Goal: Navigation & Orientation: Find specific page/section

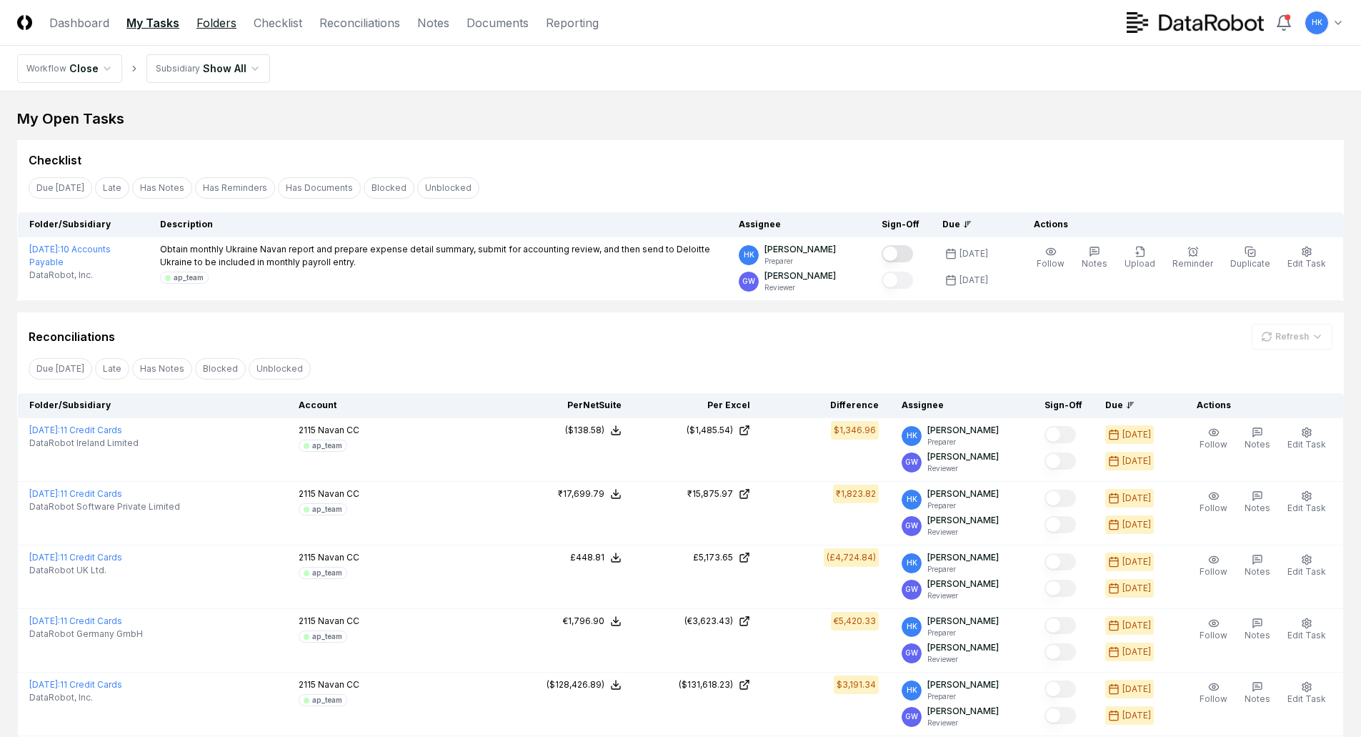
click at [218, 27] on link "Folders" at bounding box center [216, 22] width 40 height 17
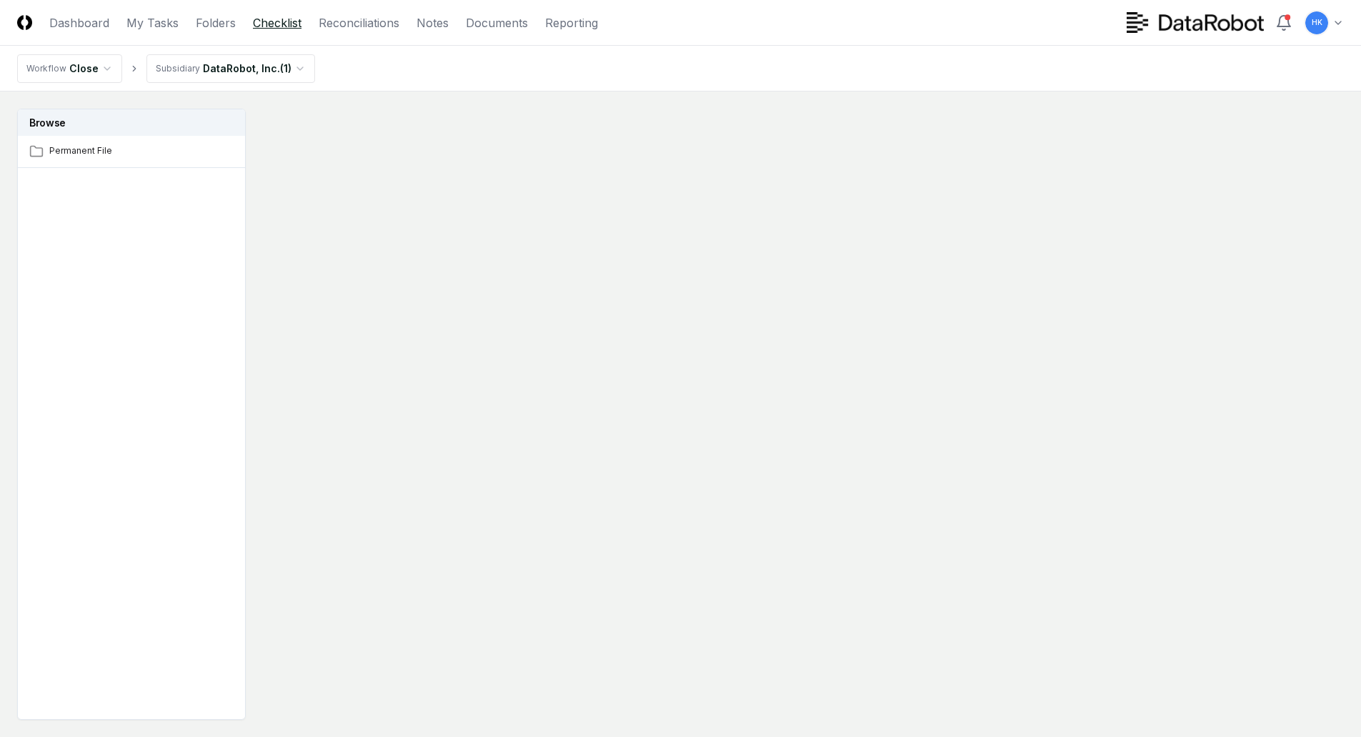
click at [276, 21] on link "Checklist" at bounding box center [277, 22] width 49 height 17
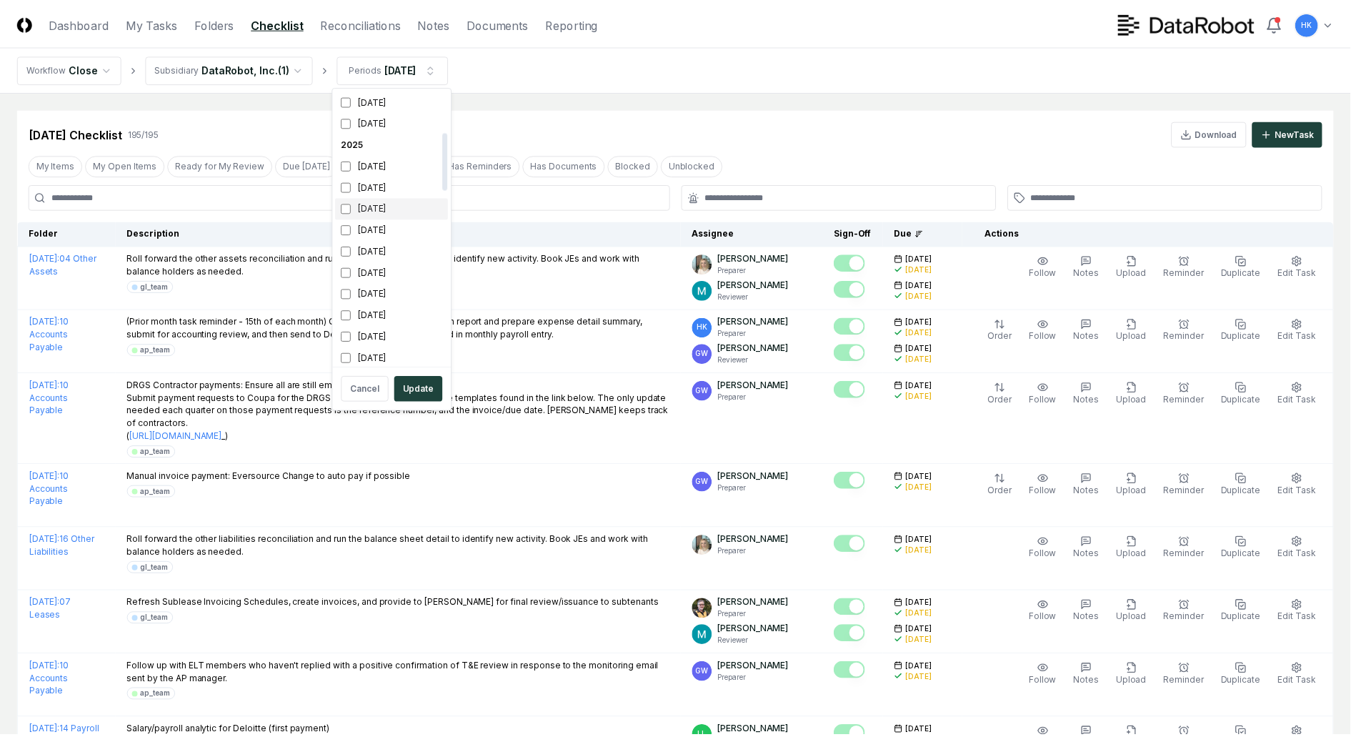
scroll to position [214, 0]
click at [417, 378] on button "Update" at bounding box center [421, 389] width 49 height 26
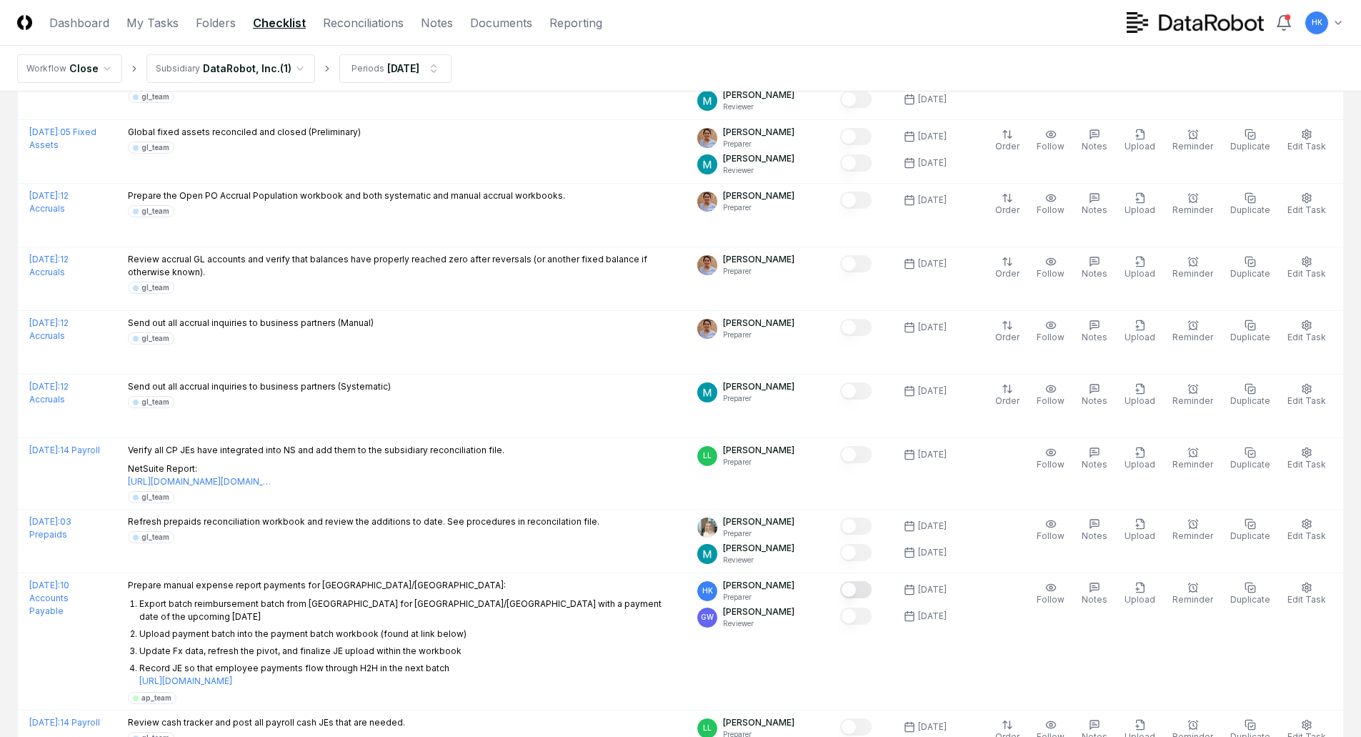
scroll to position [2572, 0]
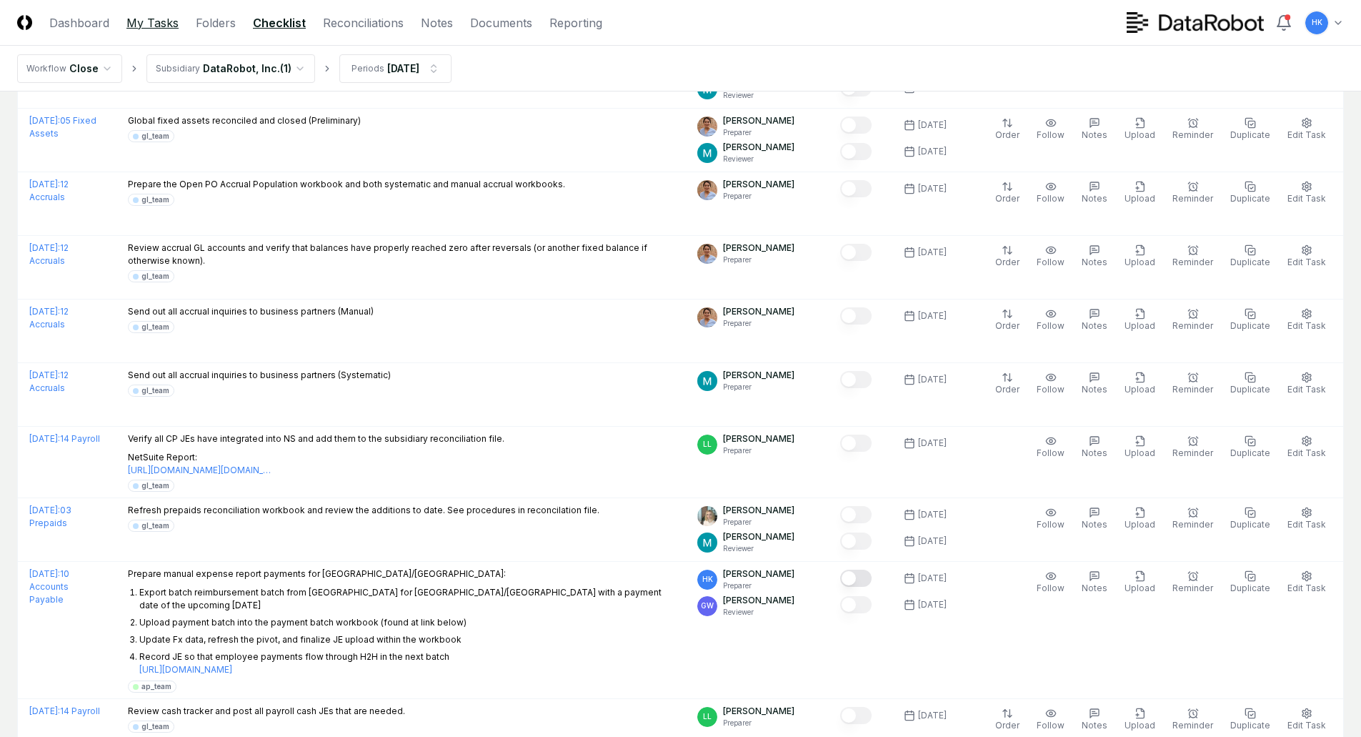
click at [154, 24] on link "My Tasks" at bounding box center [152, 22] width 52 height 17
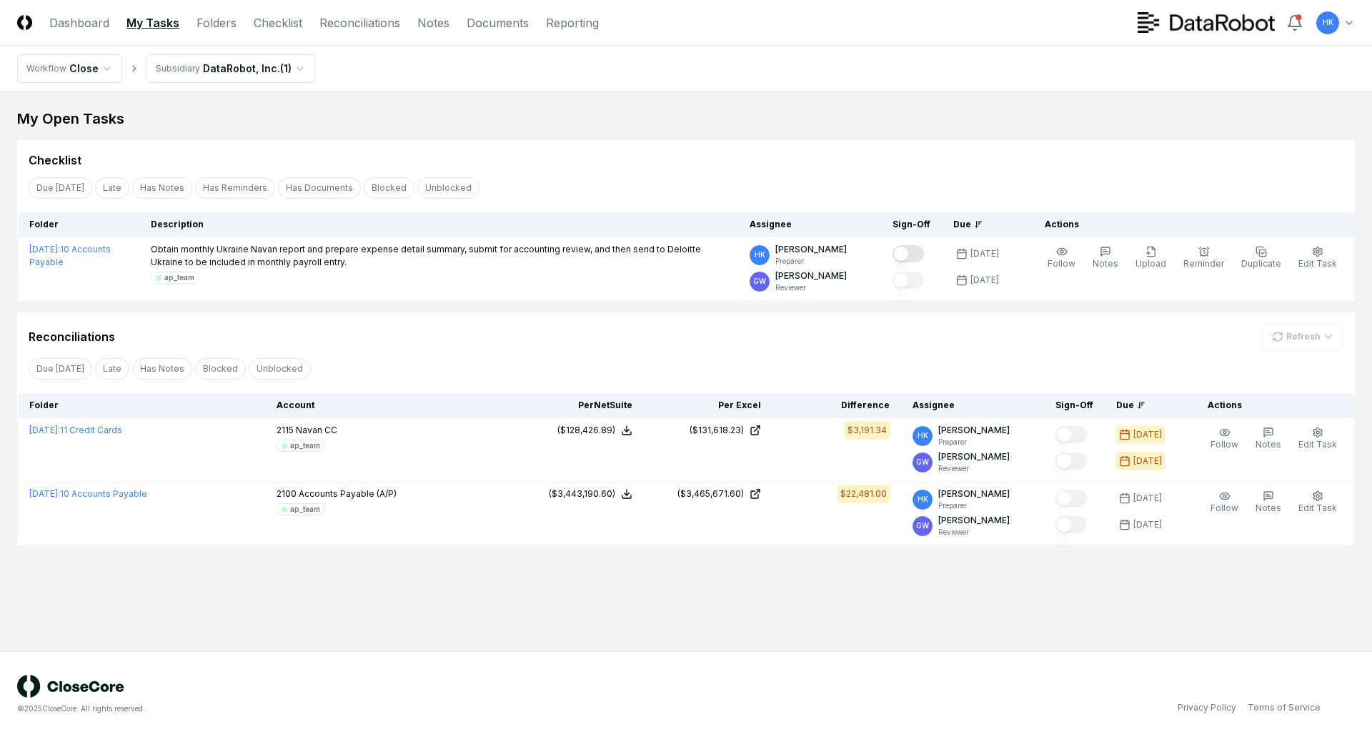
click at [99, 65] on html "CloseCore Dashboard My Tasks Folders Checklist Reconciliations Notes Documents …" at bounding box center [686, 368] width 1372 height 737
click at [368, 89] on nav "Workflow Close Subsidiary DataRobot, Inc. ( 1 )" at bounding box center [686, 69] width 1372 height 46
click at [291, 63] on html "CloseCore Dashboard My Tasks Folders Checklist Reconciliations Notes Documents …" at bounding box center [686, 368] width 1372 height 737
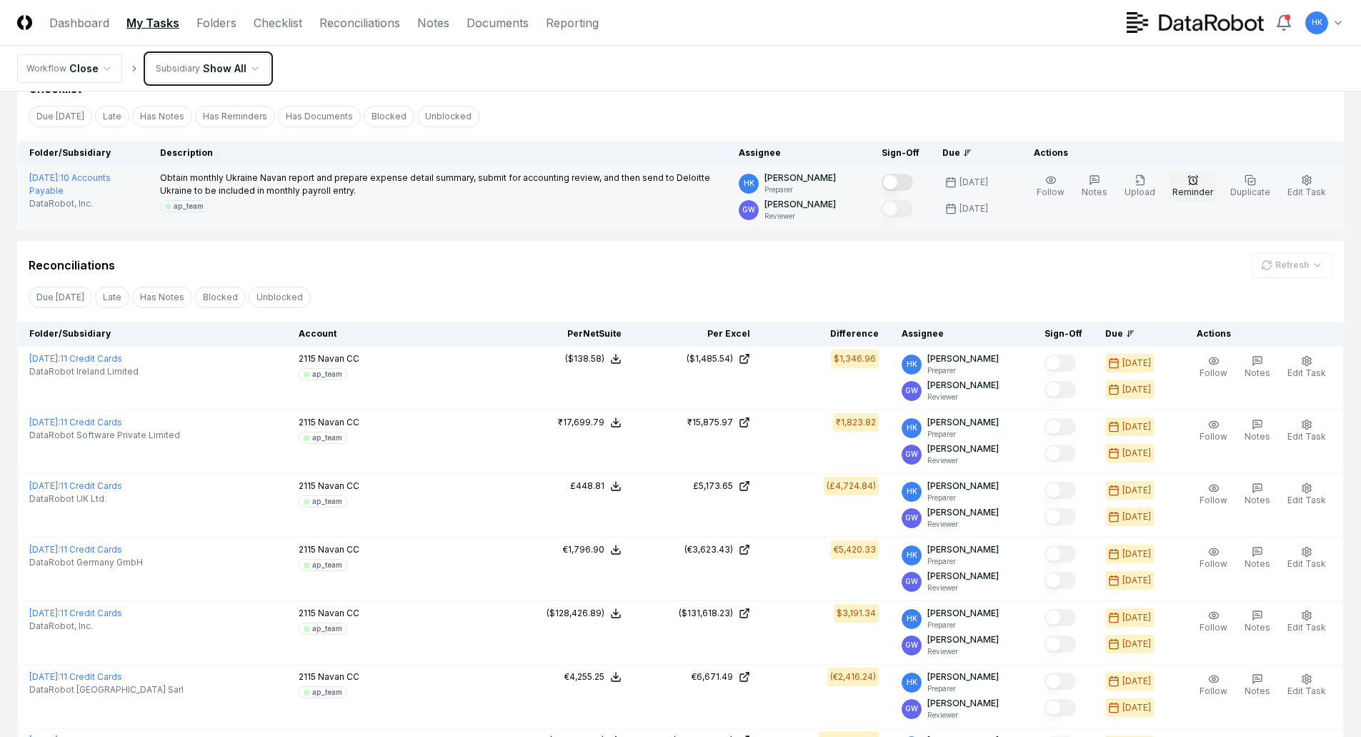
scroll to position [71, 0]
